Goal: Communication & Community: Participate in discussion

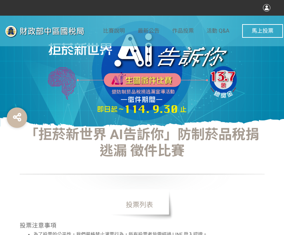
select select "vote"
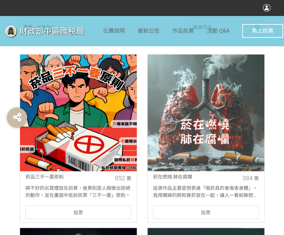
scroll to position [272, 0]
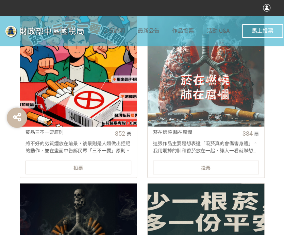
click at [103, 163] on div "投票" at bounding box center [78, 167] width 106 height 14
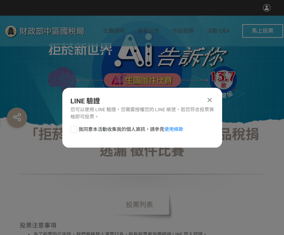
scroll to position [0, 0]
click at [71, 128] on div at bounding box center [73, 129] width 7 height 7
checkbox input "true"
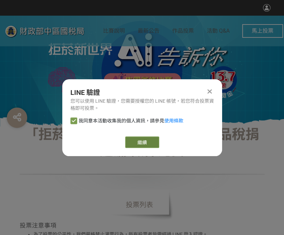
click at [142, 137] on link "繼續" at bounding box center [142, 142] width 34 height 12
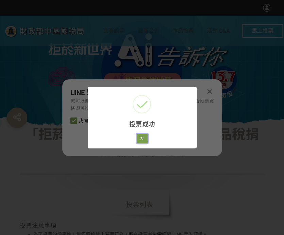
drag, startPoint x: 140, startPoint y: 142, endPoint x: 151, endPoint y: 104, distance: 39.6
click at [140, 142] on button "好" at bounding box center [142, 139] width 11 height 10
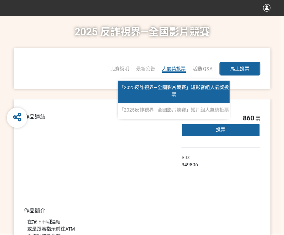
click at [183, 93] on link "「2025反詐視界—全國影片競賽」短影音組人氣獎投票" at bounding box center [173, 92] width 111 height 22
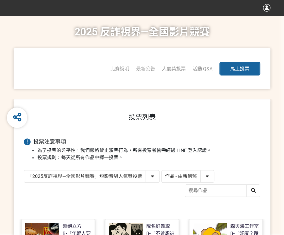
click at [166, 173] on select "作品 - 由新到舊 作品 - 由舊到新 票數 - 由多到少 票數 - 由少到多" at bounding box center [187, 176] width 52 height 12
select select "vote"
click at [161, 170] on select "作品 - 由新到舊 作品 - 由舊到新 票數 - 由多到少 票數 - 由少到多" at bounding box center [187, 176] width 52 height 12
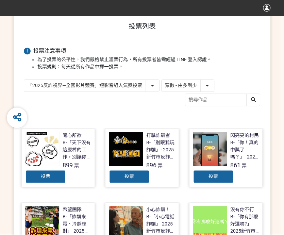
scroll to position [102, 0]
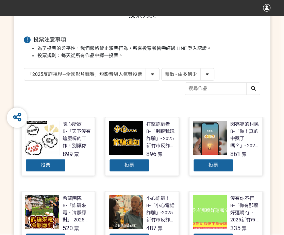
click at [215, 167] on span "投票" at bounding box center [213, 164] width 10 height 5
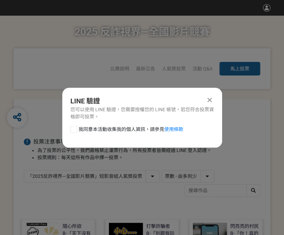
click at [72, 129] on div at bounding box center [73, 129] width 7 height 7
checkbox input "true"
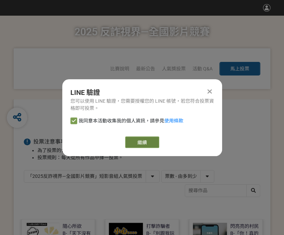
click at [144, 144] on link "繼續" at bounding box center [142, 142] width 34 height 12
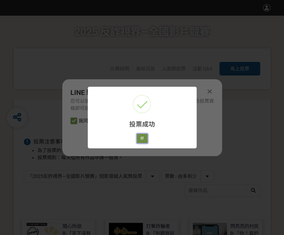
click at [141, 137] on button "好" at bounding box center [142, 139] width 11 height 10
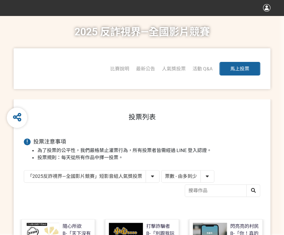
scroll to position [81, 0]
